Goal: Unclear

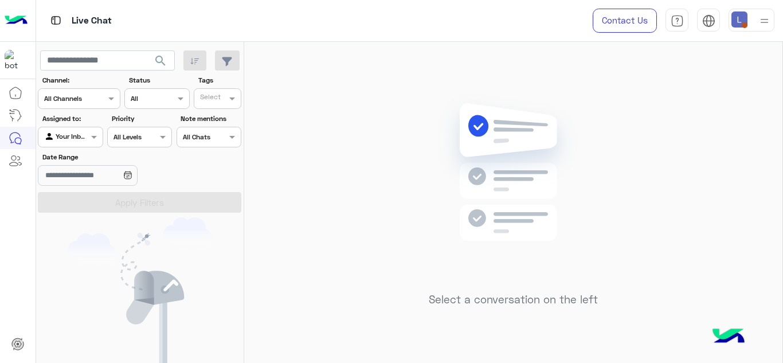
click at [501, 260] on img at bounding box center [513, 189] width 166 height 190
click at [766, 25] on img at bounding box center [764, 21] width 14 height 14
